Goal: Information Seeking & Learning: Learn about a topic

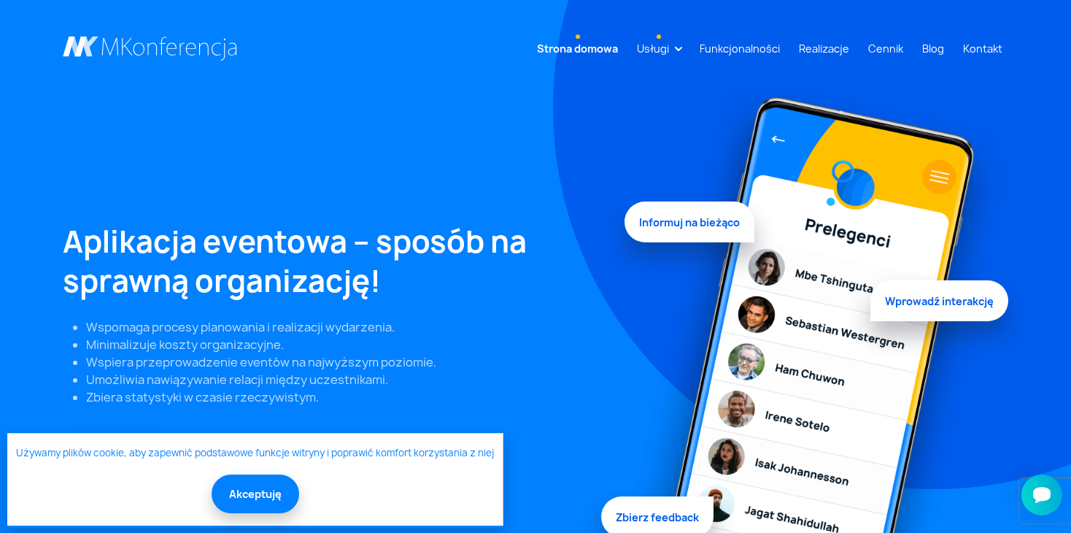
click at [665, 49] on link "Usługi" at bounding box center [653, 48] width 44 height 27
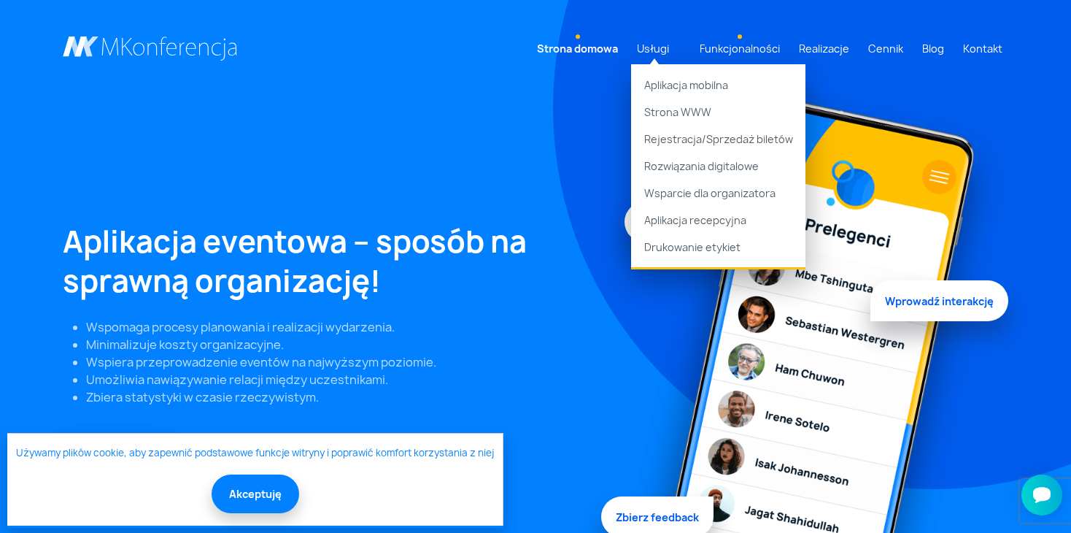
click at [732, 46] on link "Funkcjonalności" at bounding box center [740, 48] width 92 height 27
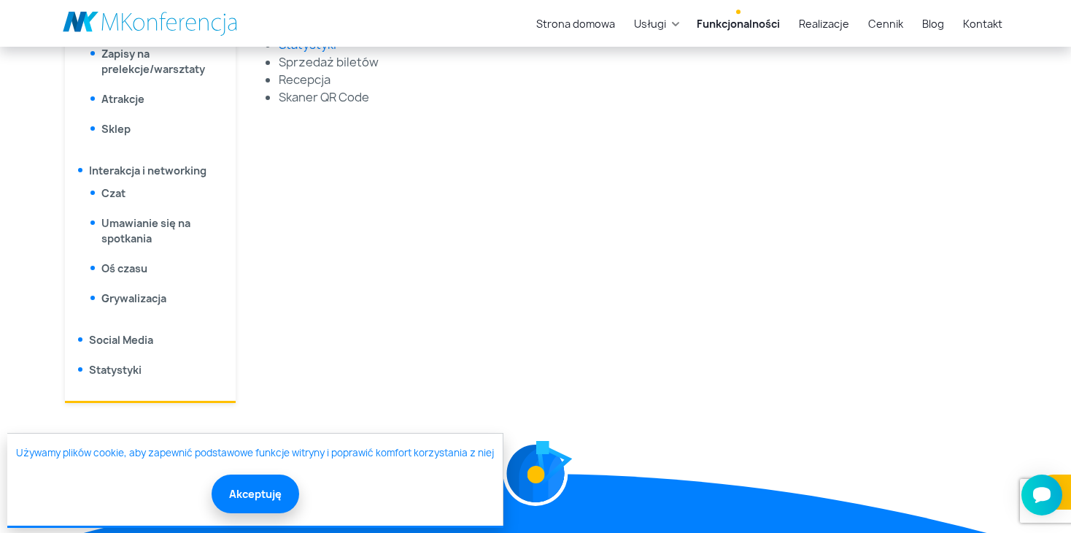
scroll to position [915, 0]
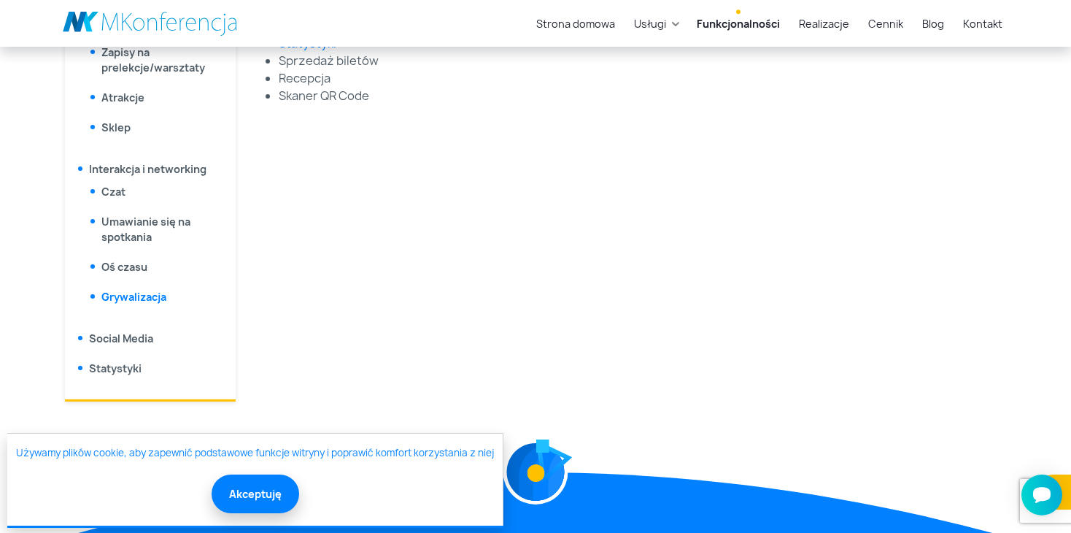
click at [157, 300] on link "Grywalizacja" at bounding box center [133, 297] width 65 height 14
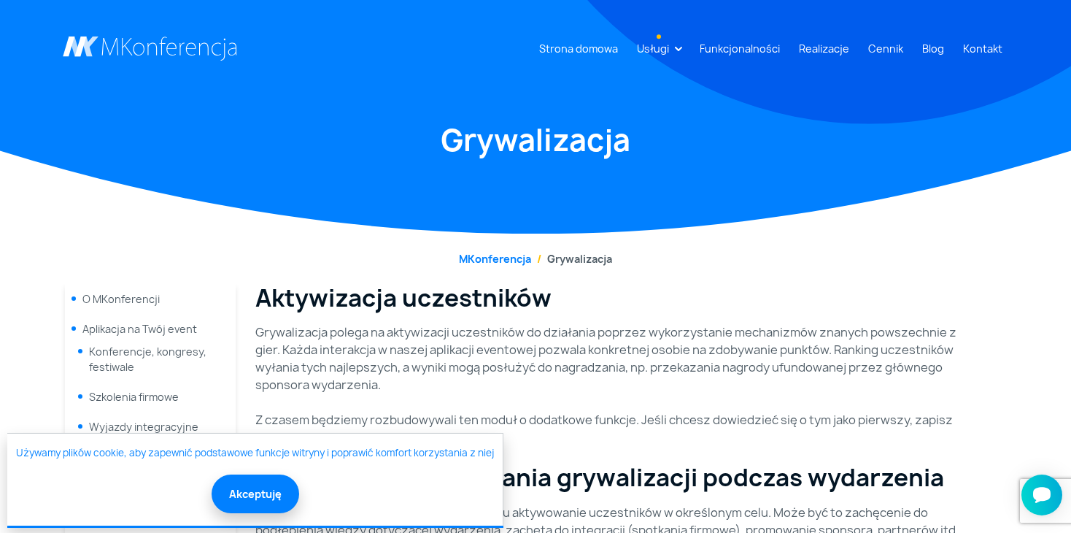
click at [672, 44] on link "Usługi" at bounding box center [653, 48] width 44 height 27
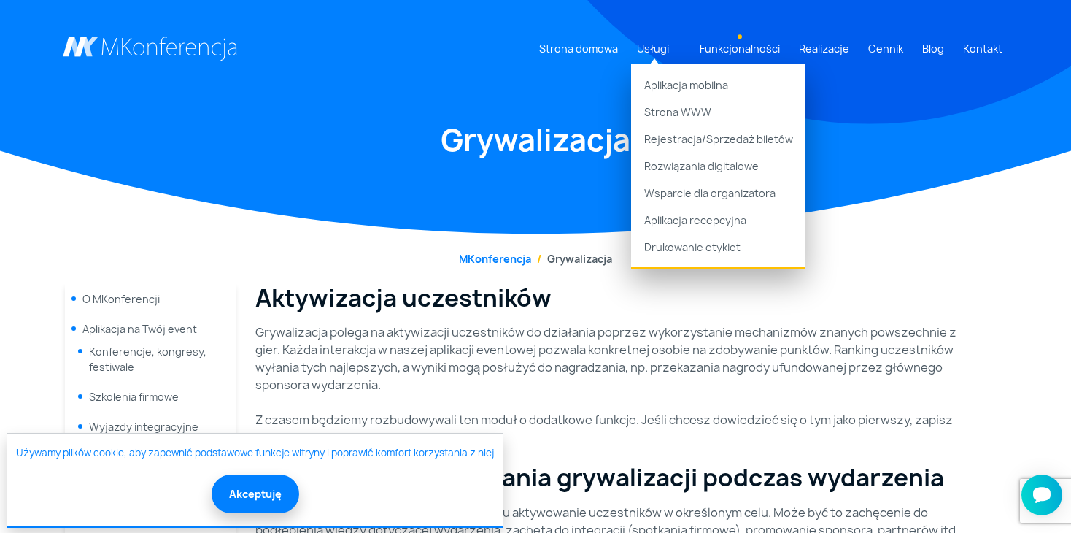
click at [749, 49] on link "Funkcjonalności" at bounding box center [740, 48] width 92 height 27
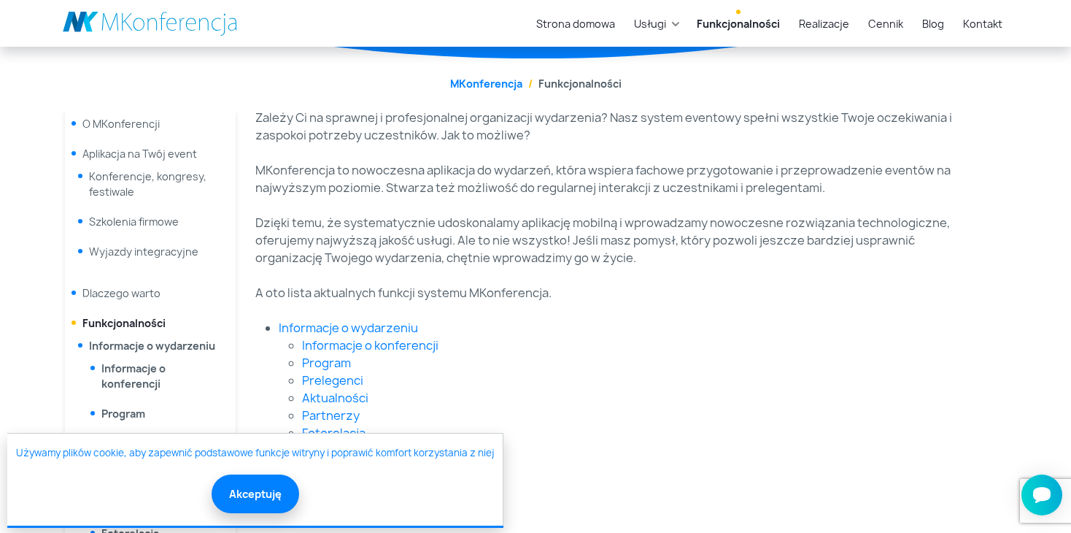
scroll to position [111, 0]
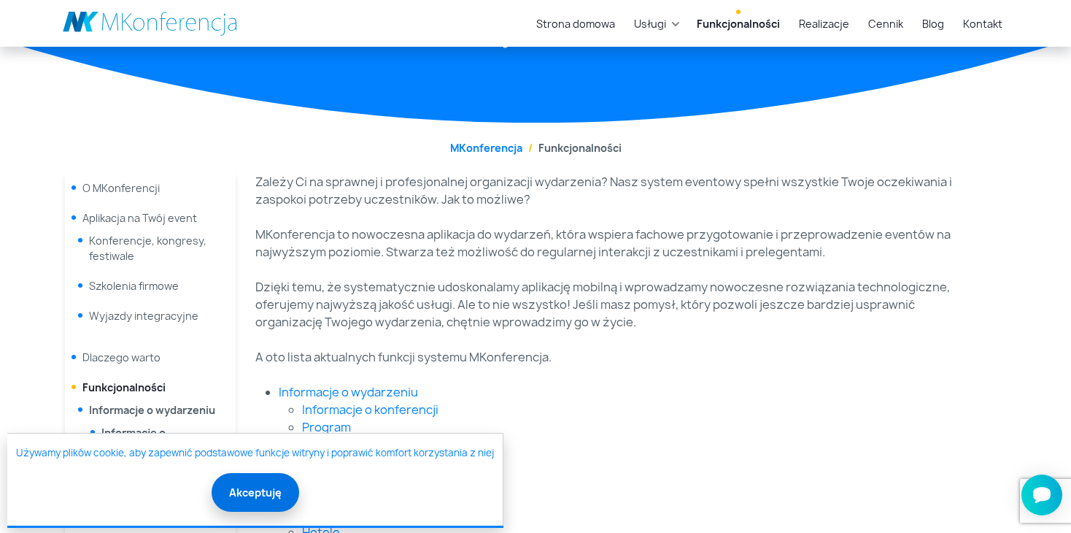
click at [245, 497] on button "Akceptuję" at bounding box center [256, 492] width 88 height 39
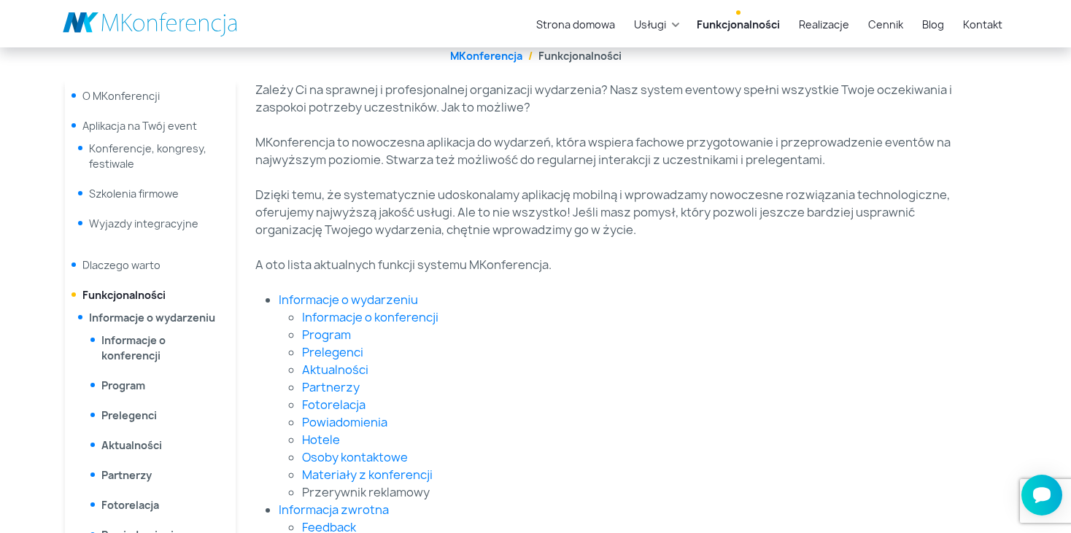
scroll to position [204, 0]
